Goal: Task Accomplishment & Management: Manage account settings

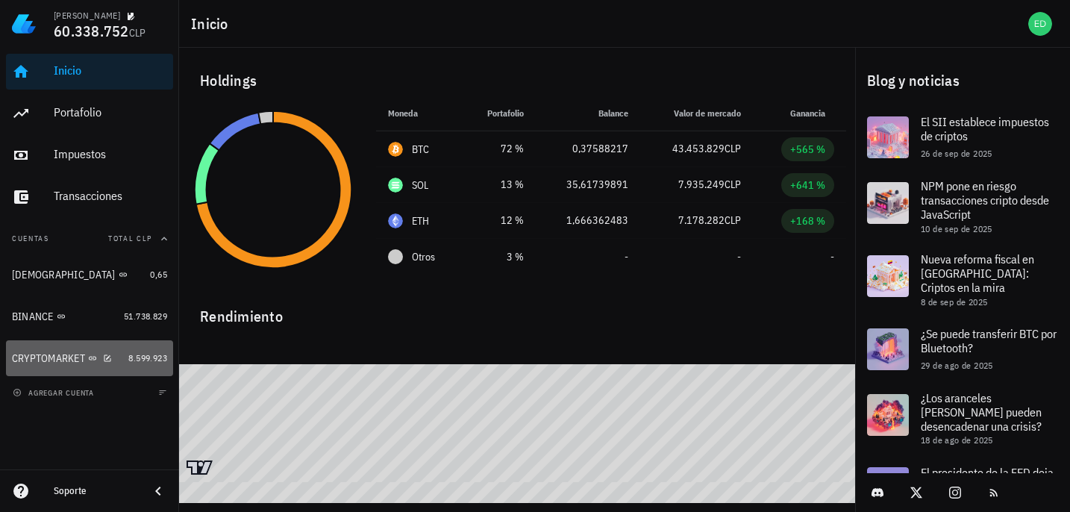
click at [76, 357] on div "CRYPTOMARKET" at bounding box center [48, 358] width 73 height 13
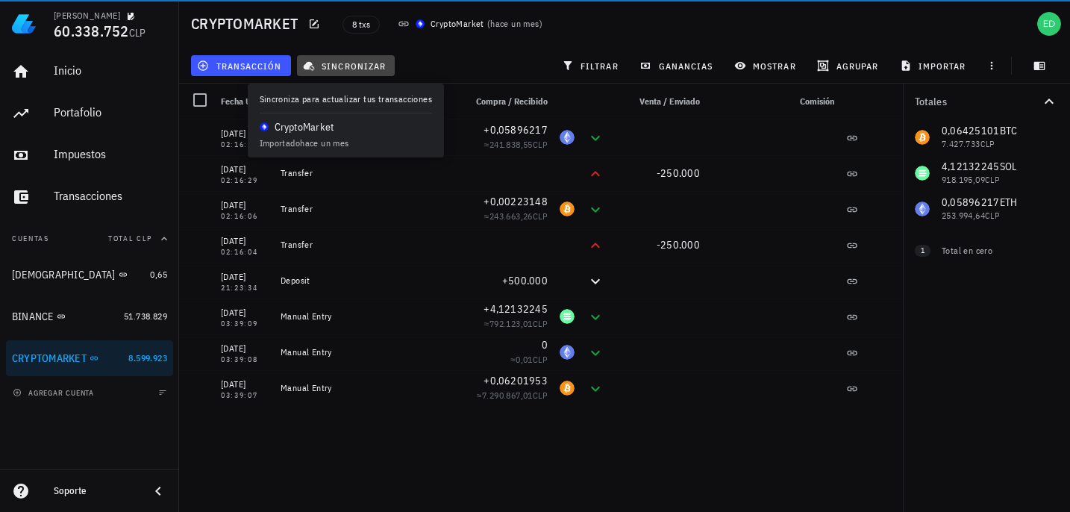
click at [327, 66] on span "sincronizar" at bounding box center [346, 66] width 80 height 12
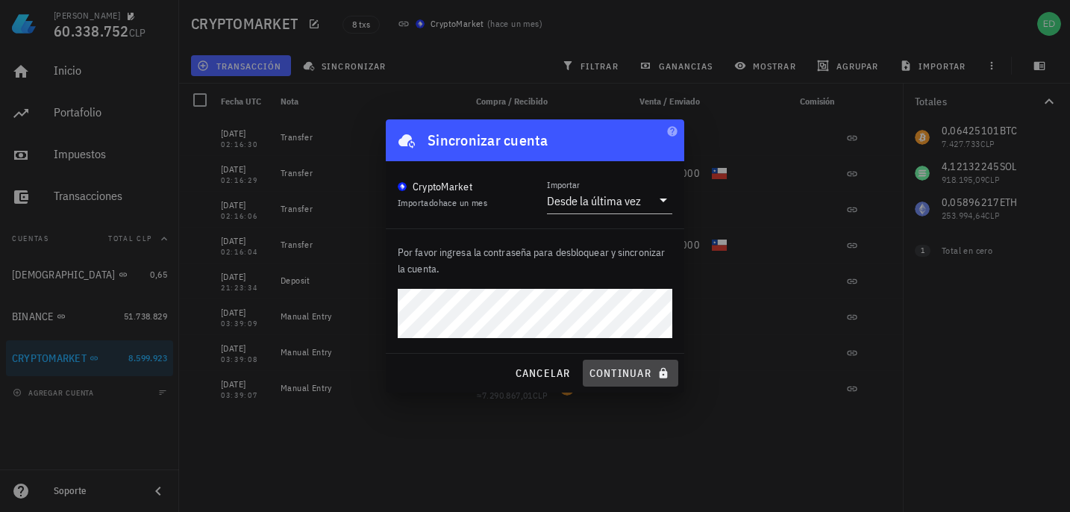
click at [620, 381] on button "continuar" at bounding box center [631, 373] width 96 height 27
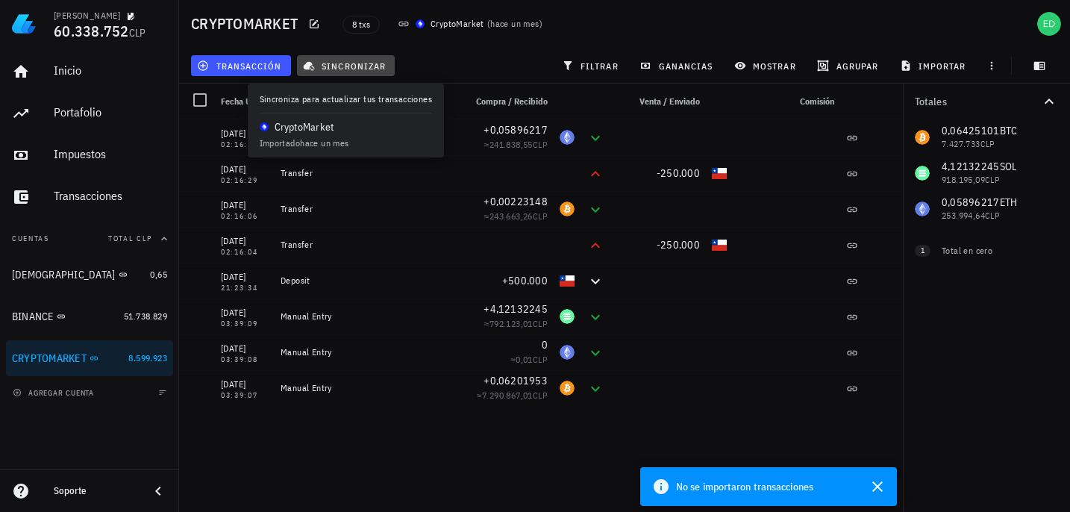
click at [357, 67] on span "sincronizar" at bounding box center [346, 66] width 80 height 12
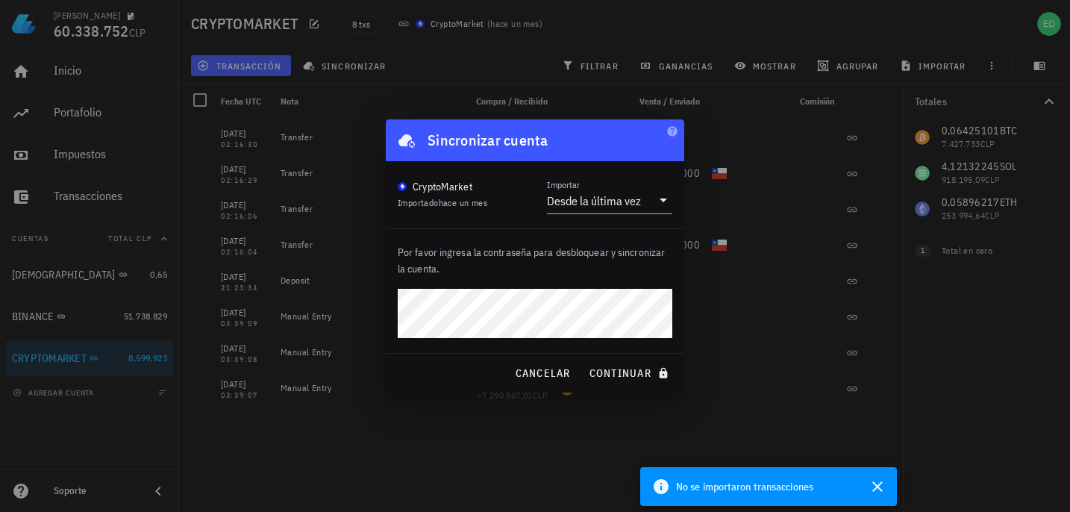
click at [354, 147] on div at bounding box center [535, 256] width 1070 height 512
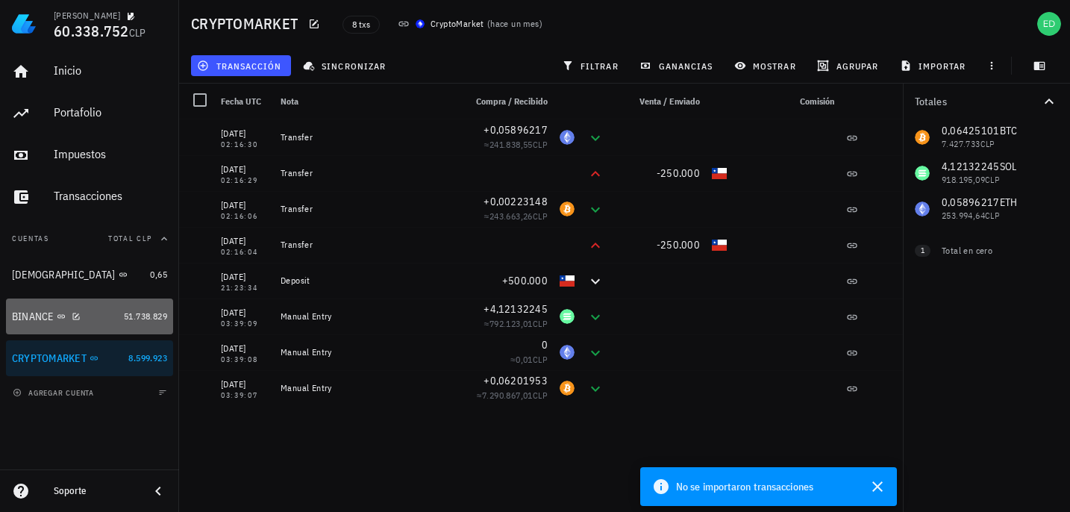
click at [43, 317] on div "BINANCE" at bounding box center [33, 316] width 42 height 13
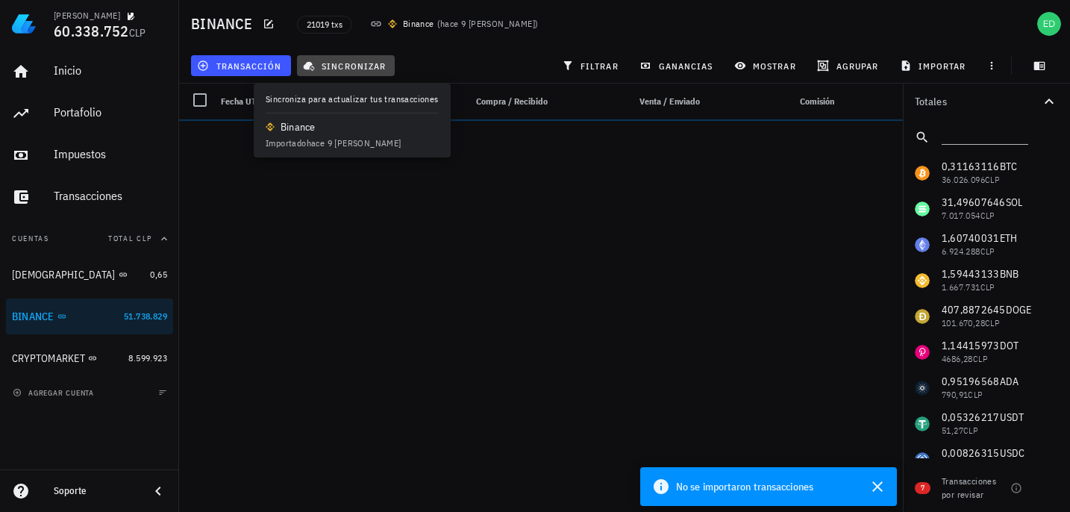
click at [342, 68] on span "sincronizar" at bounding box center [346, 66] width 80 height 12
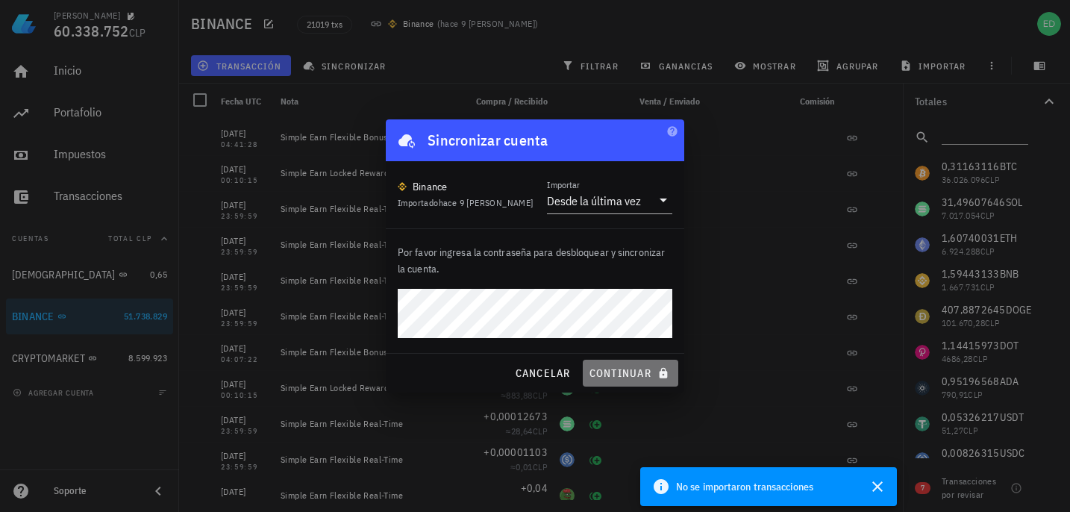
click at [619, 375] on span "continuar" at bounding box center [631, 372] width 84 height 13
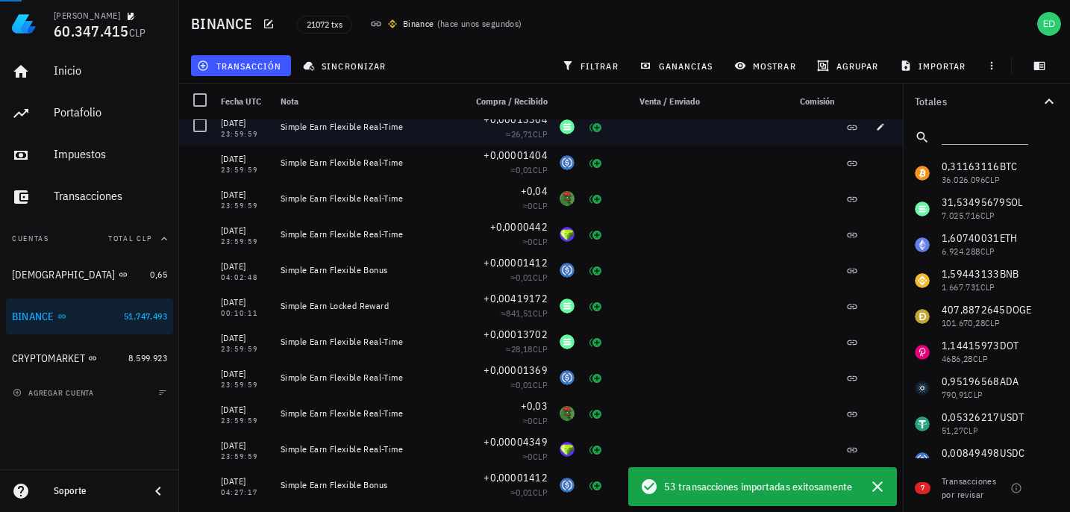
scroll to position [262, 0]
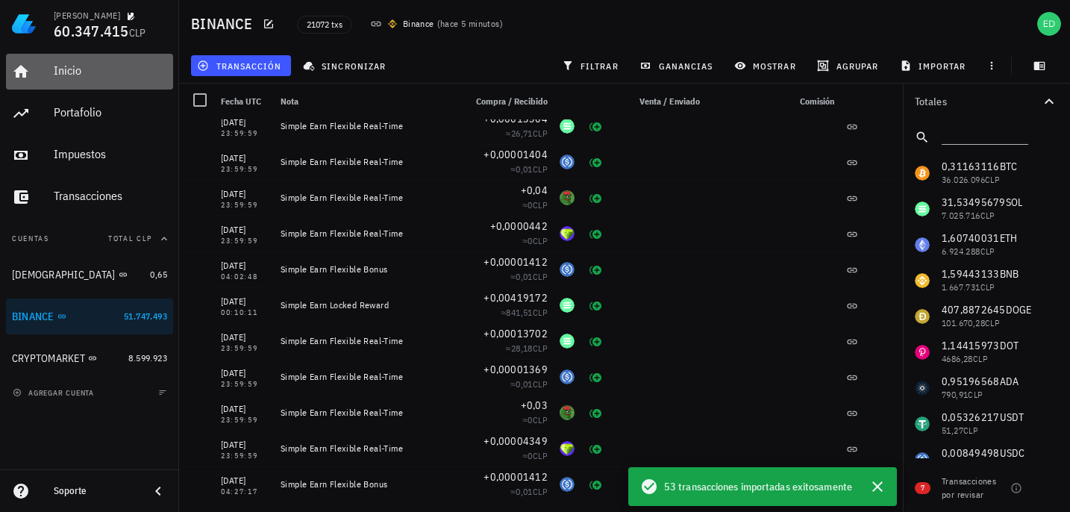
click at [101, 76] on div "Inicio" at bounding box center [110, 70] width 113 height 14
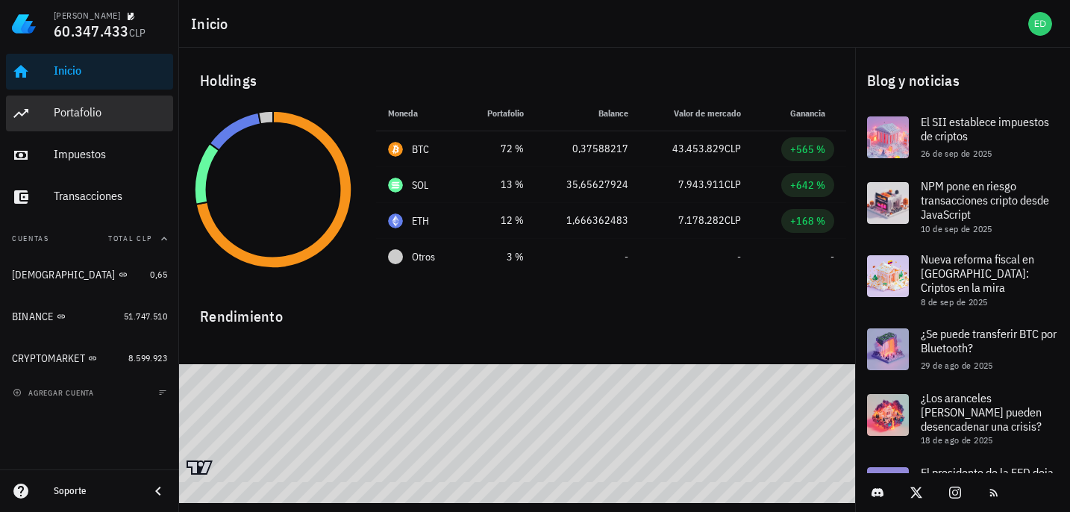
click at [89, 109] on div "Portafolio" at bounding box center [110, 112] width 113 height 14
